Goal: Book appointment/travel/reservation

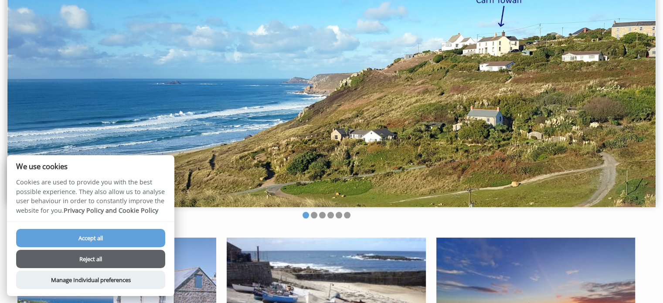
scroll to position [75, 0]
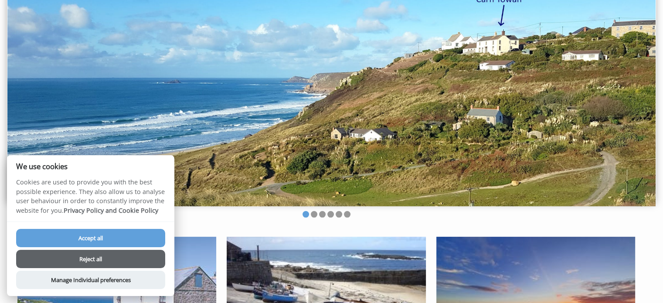
click at [92, 239] on button "Accept all" at bounding box center [90, 238] width 149 height 18
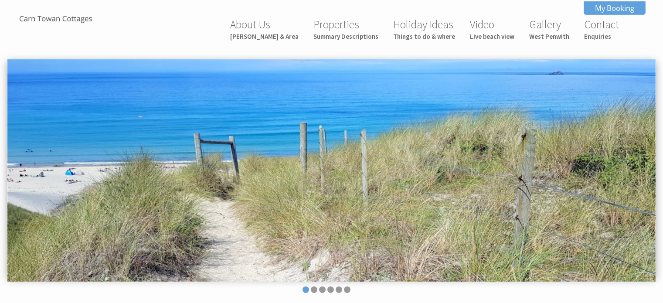
scroll to position [75, 0]
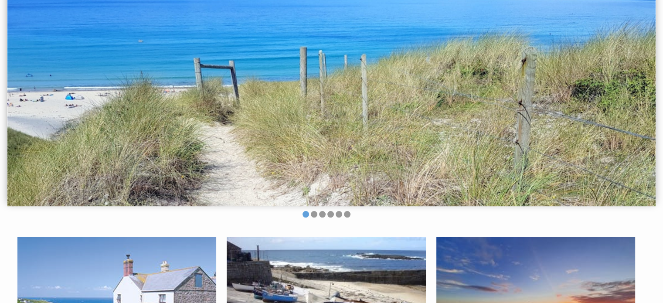
drag, startPoint x: 420, startPoint y: 108, endPoint x: 193, endPoint y: 187, distance: 240.4
click at [193, 187] on img at bounding box center [331, 95] width 648 height 223
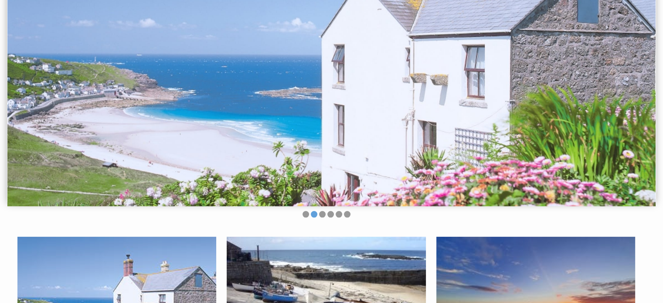
drag, startPoint x: 549, startPoint y: 116, endPoint x: 318, endPoint y: 139, distance: 232.0
click at [318, 139] on img at bounding box center [331, 95] width 648 height 223
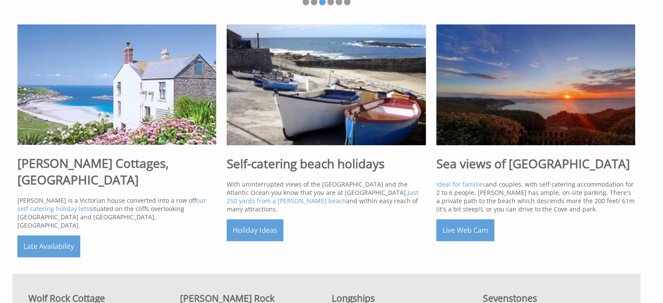
scroll to position [290, 0]
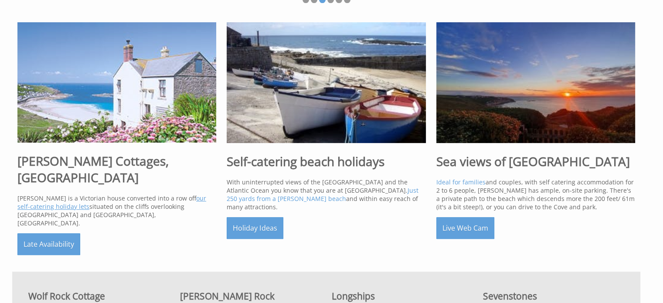
click at [186, 194] on link "four self-catering holiday lets" at bounding box center [111, 202] width 189 height 17
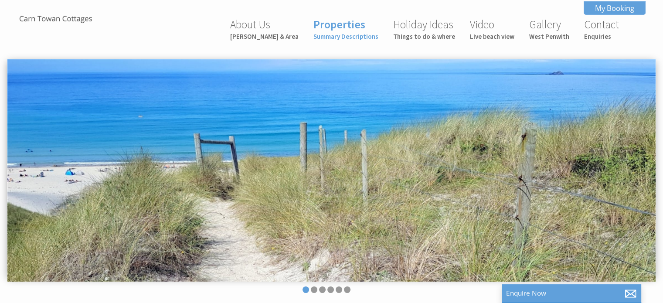
scroll to position [0, 8]
click at [523, 173] on img at bounding box center [331, 170] width 648 height 223
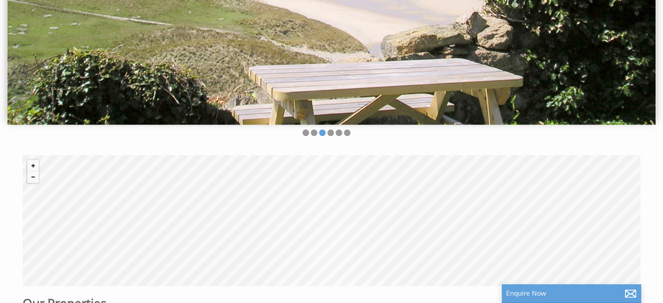
scroll to position [0, 0]
